Goal: Task Accomplishment & Management: Manage account settings

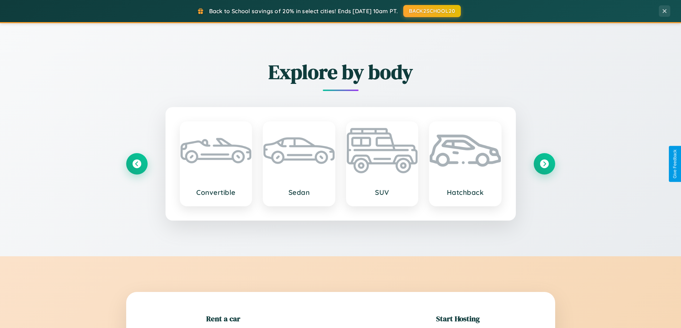
scroll to position [154, 0]
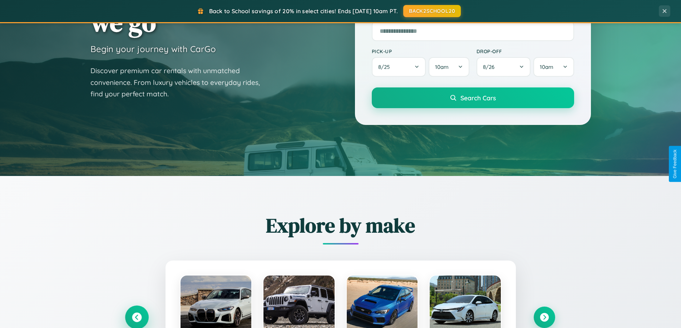
click at [136, 318] on icon at bounding box center [137, 318] width 10 height 10
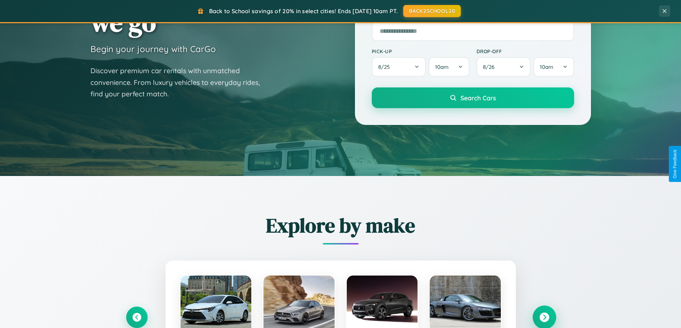
click at [544, 317] on icon at bounding box center [544, 318] width 10 height 10
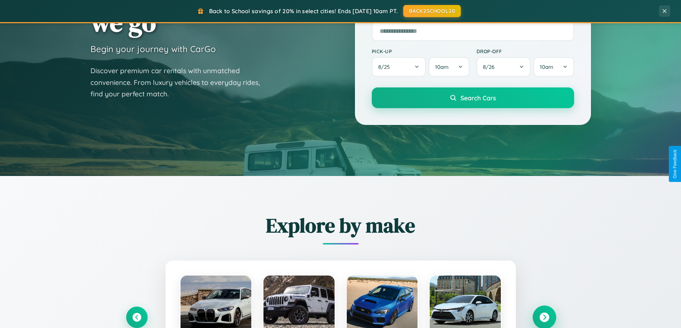
click at [544, 317] on icon at bounding box center [544, 318] width 10 height 10
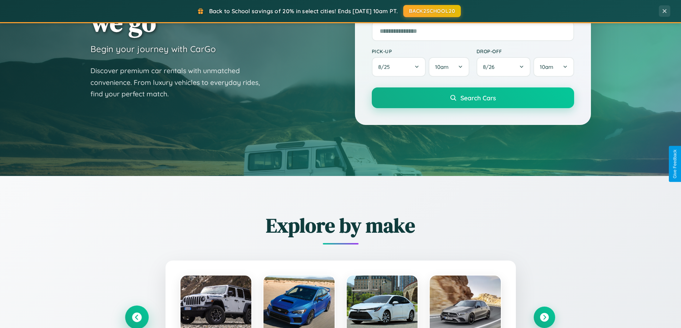
click at [136, 317] on icon at bounding box center [137, 318] width 10 height 10
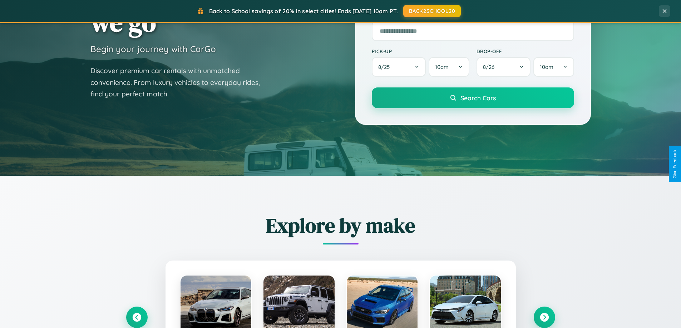
scroll to position [0, 0]
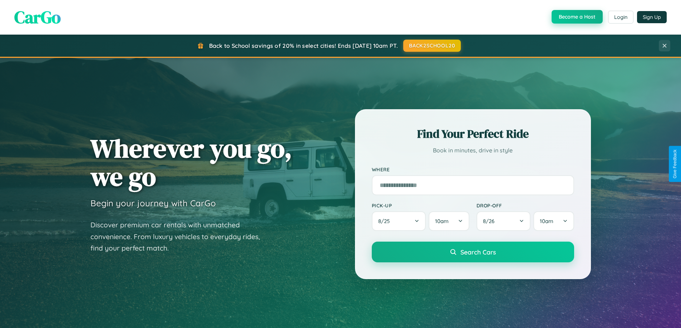
click at [576, 17] on button "Become a Host" at bounding box center [576, 17] width 51 height 14
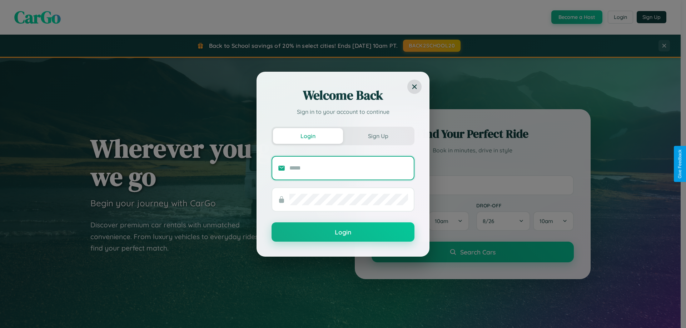
click at [349, 168] on input "text" at bounding box center [348, 168] width 119 height 11
type input "**********"
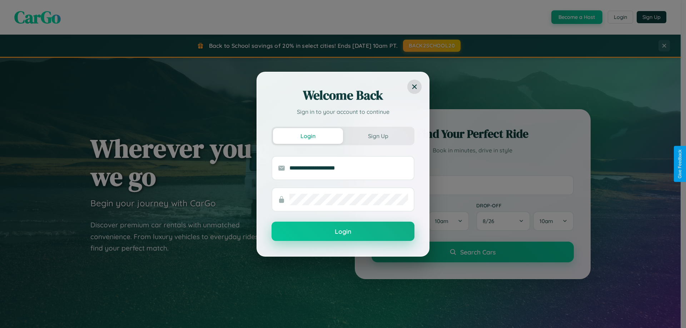
click at [343, 232] on button "Login" at bounding box center [343, 231] width 143 height 19
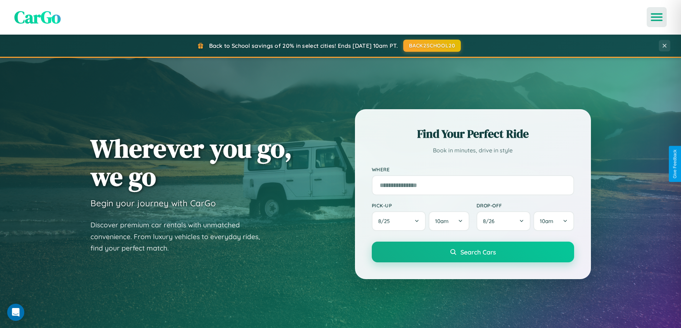
click at [656, 17] on icon "Open menu" at bounding box center [656, 17] width 10 height 6
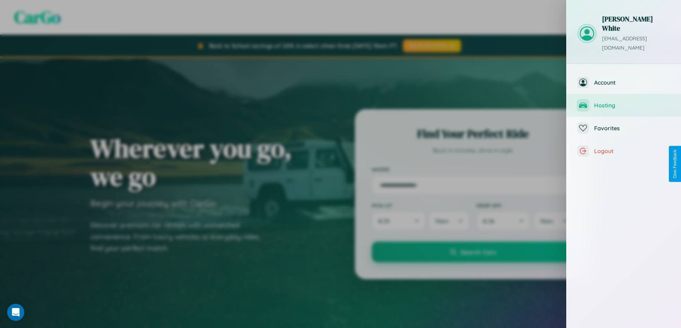
click at [624, 102] on span "Hosting" at bounding box center [632, 105] width 76 height 7
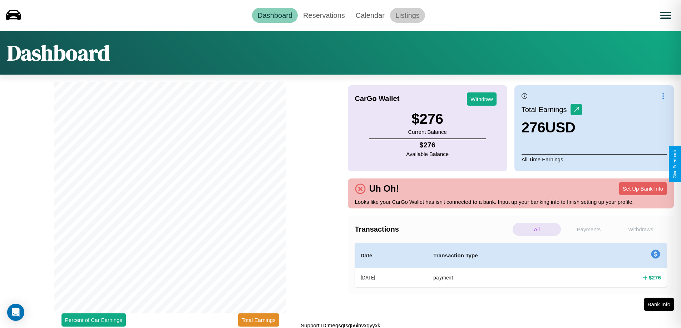
click at [407, 15] on link "Listings" at bounding box center [407, 15] width 35 height 15
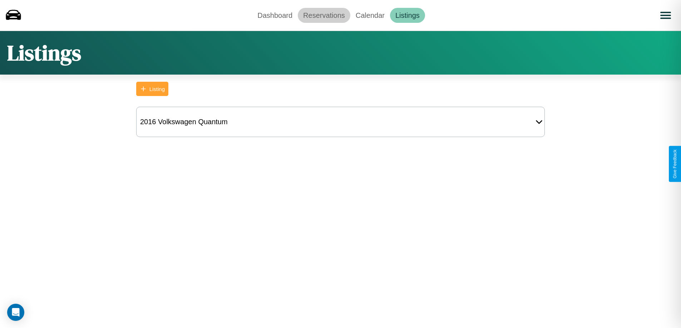
click at [324, 15] on link "Reservations" at bounding box center [324, 15] width 53 height 15
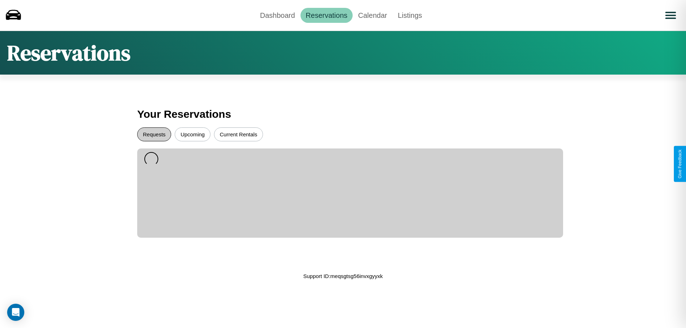
click at [154, 134] on button "Requests" at bounding box center [154, 135] width 34 height 14
click at [193, 134] on button "Upcoming" at bounding box center [193, 135] width 36 height 14
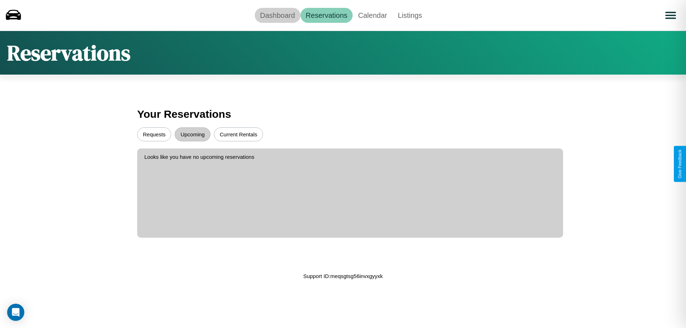
click at [277, 15] on link "Dashboard" at bounding box center [278, 15] width 46 height 15
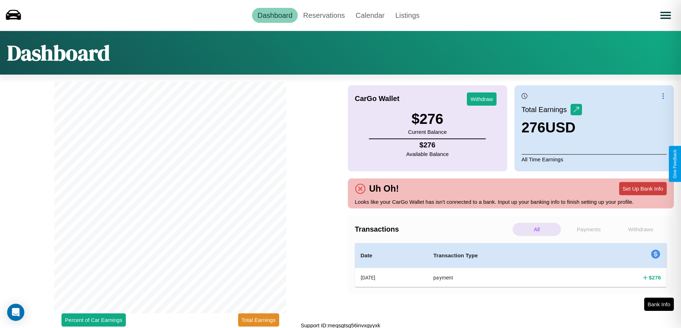
click at [642, 189] on button "Set Up Bank Info" at bounding box center [643, 188] width 48 height 13
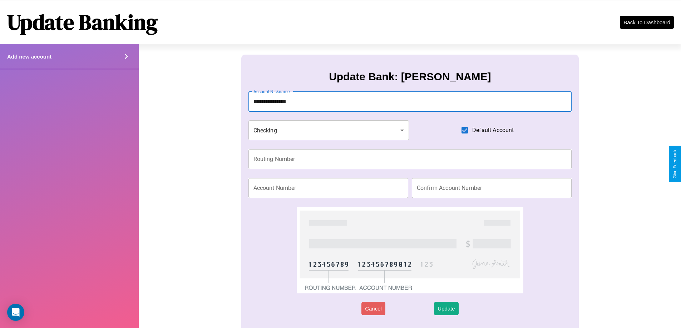
type input "**********"
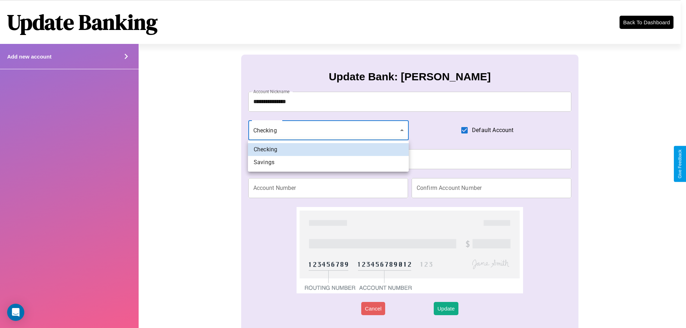
click at [328, 130] on div at bounding box center [343, 164] width 686 height 328
